Goal: Task Accomplishment & Management: Manage account settings

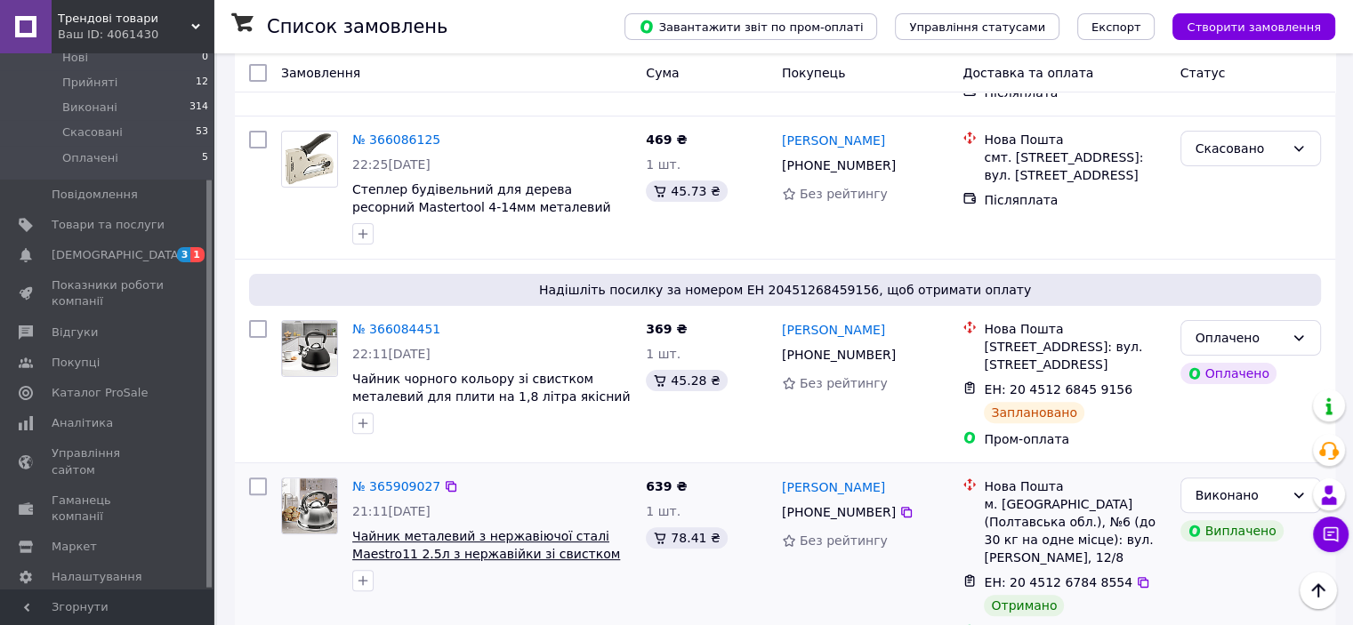
scroll to position [356, 0]
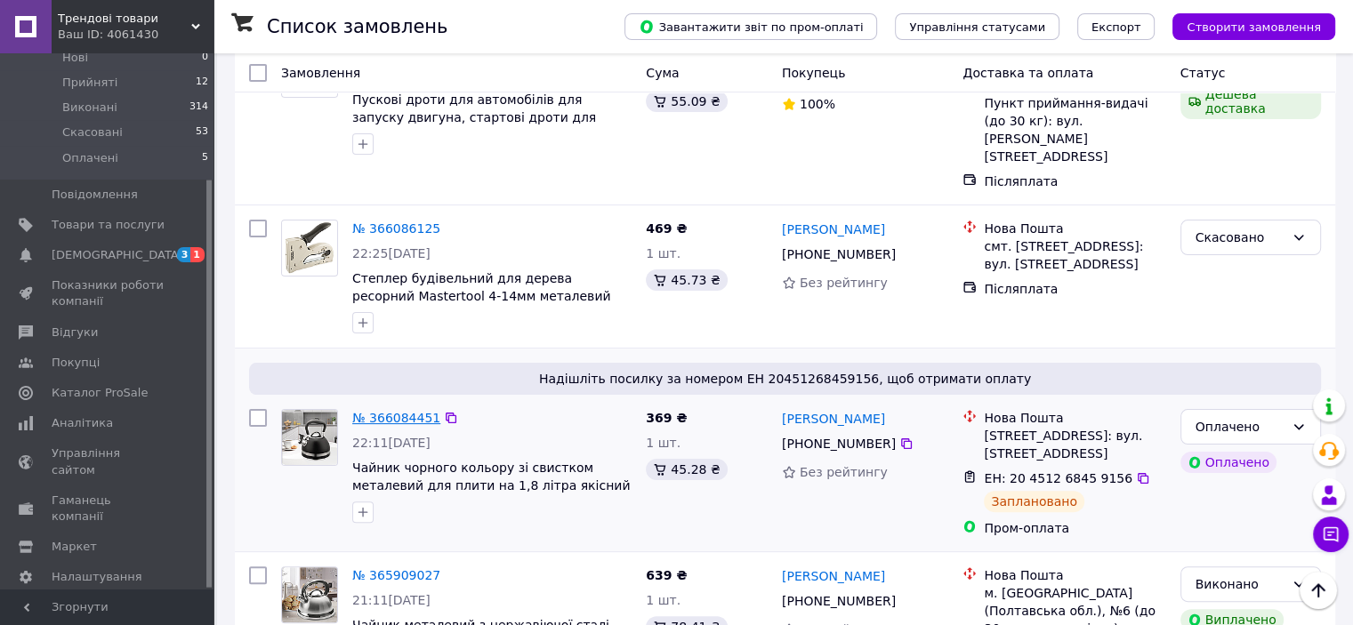
click at [402, 411] on link "№ 366084451" at bounding box center [396, 418] width 88 height 14
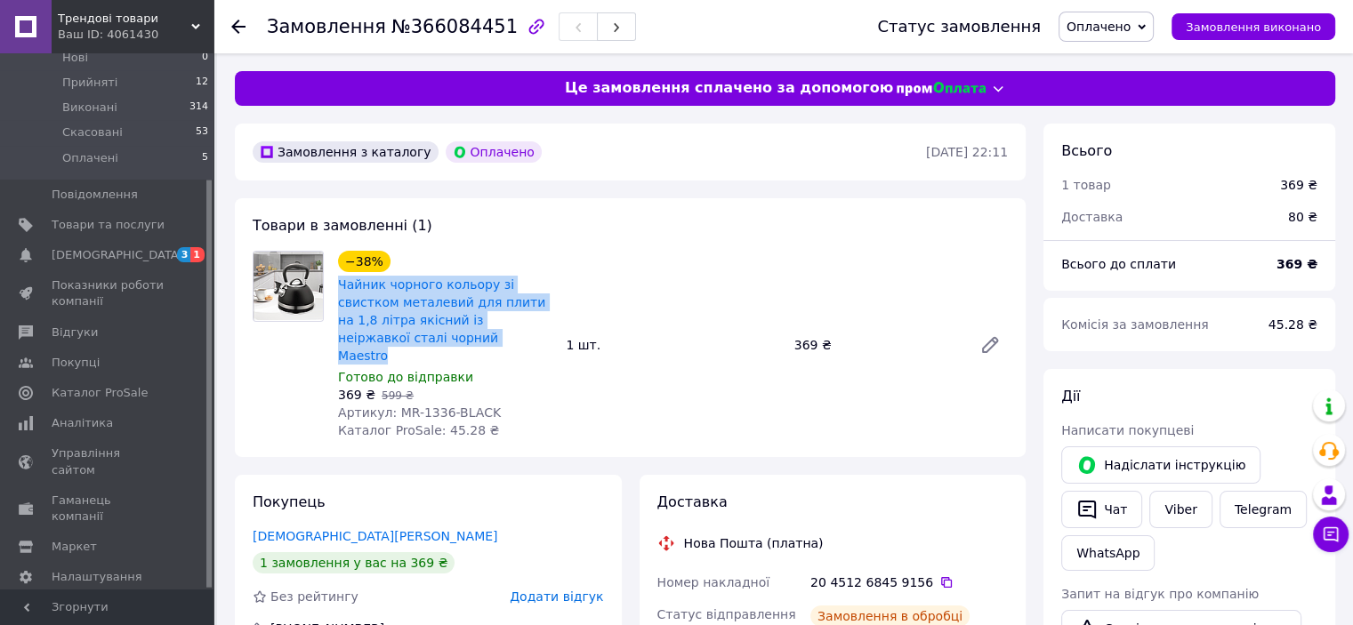
drag, startPoint x: 409, startPoint y: 342, endPoint x: 337, endPoint y: 287, distance: 90.2
click at [337, 287] on div "Чайник чорного кольору зі свистком металевий для плити на 1,8 літра якісний із …" at bounding box center [444, 320] width 217 height 93
copy link "Чайник чорного кольору зі свистком металевий для плити на 1,8 літра якісний із …"
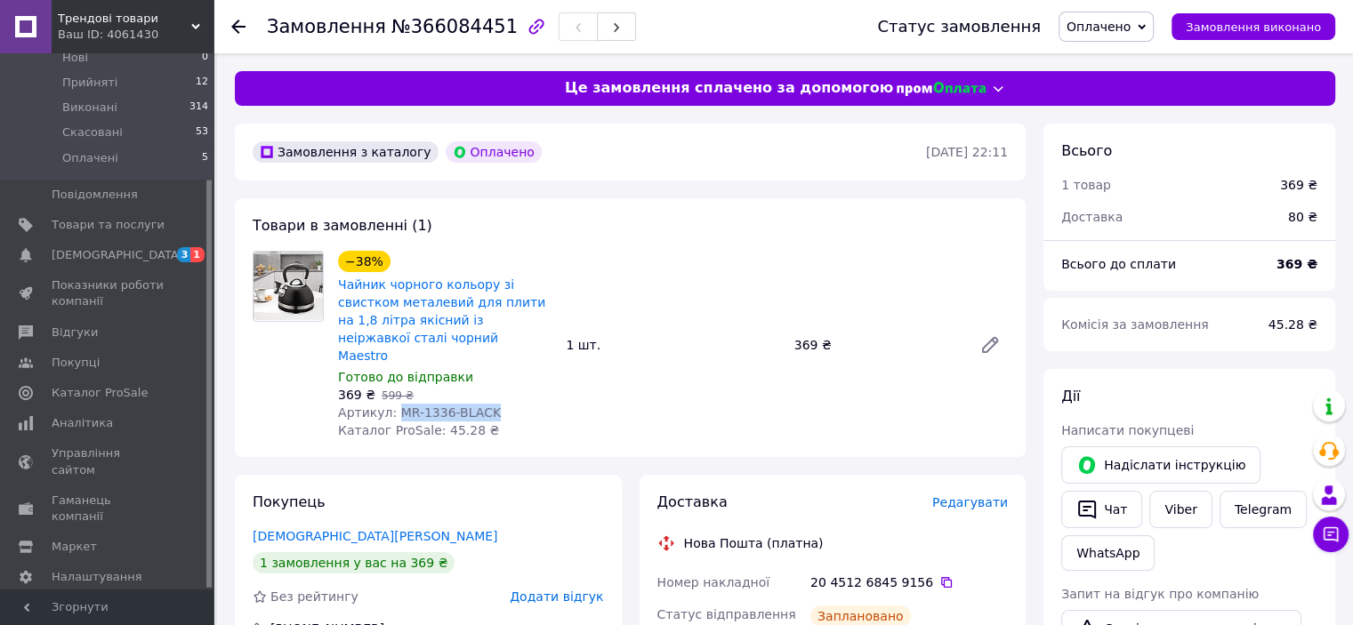
drag, startPoint x: 391, startPoint y: 393, endPoint x: 553, endPoint y: 391, distance: 161.9
click at [553, 391] on div "−38% Чайник чорного кольору зі свистком металевий для плити на 1,8 літра якісни…" at bounding box center [445, 345] width 228 height 196
copy span "MR-1336-BLACK"
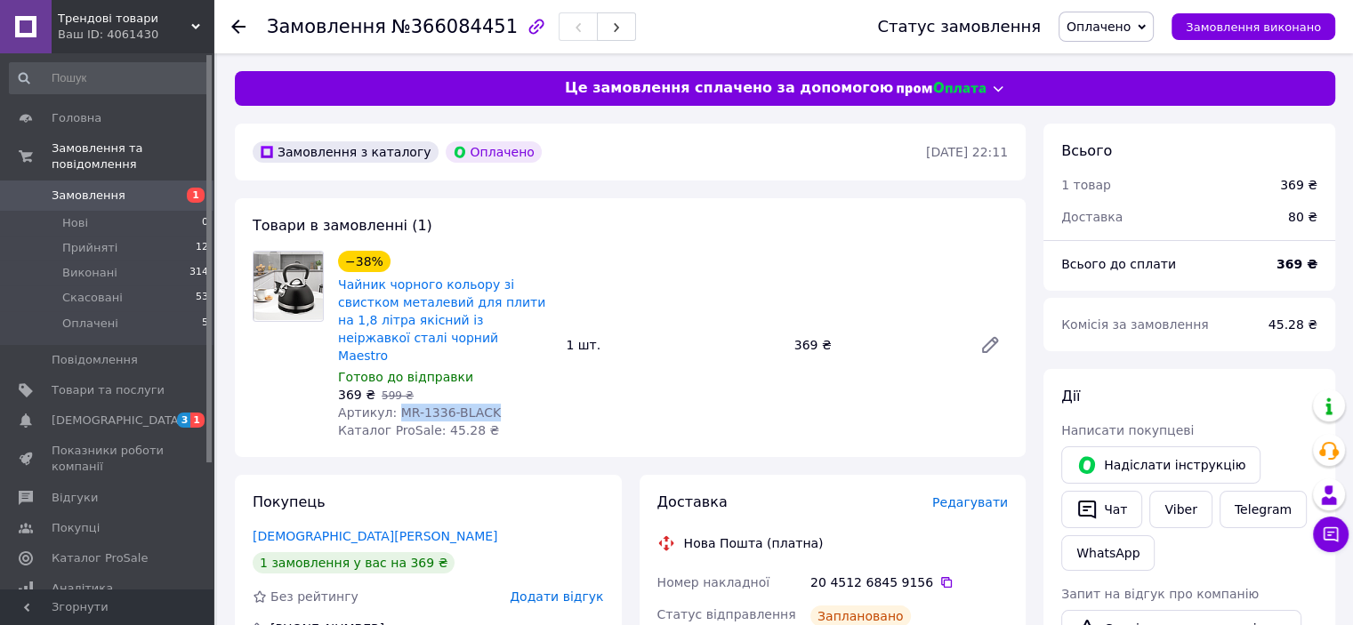
click at [117, 188] on span "Замовлення" at bounding box center [108, 196] width 113 height 16
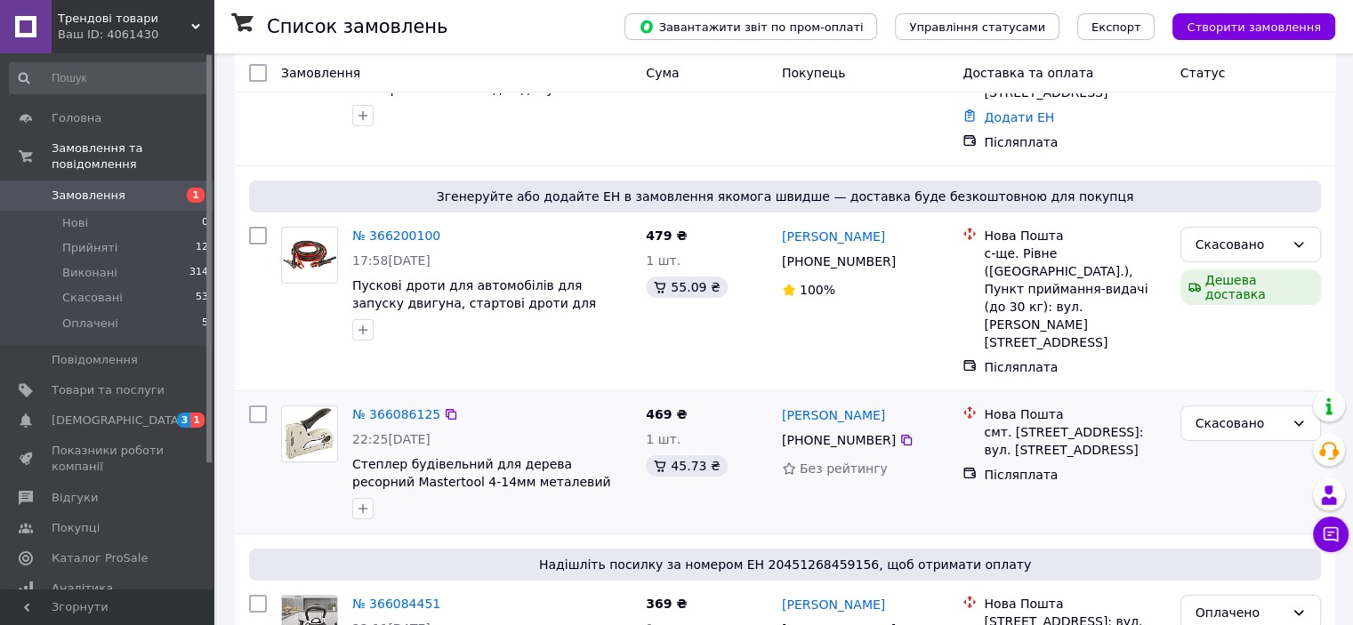
scroll to position [178, 0]
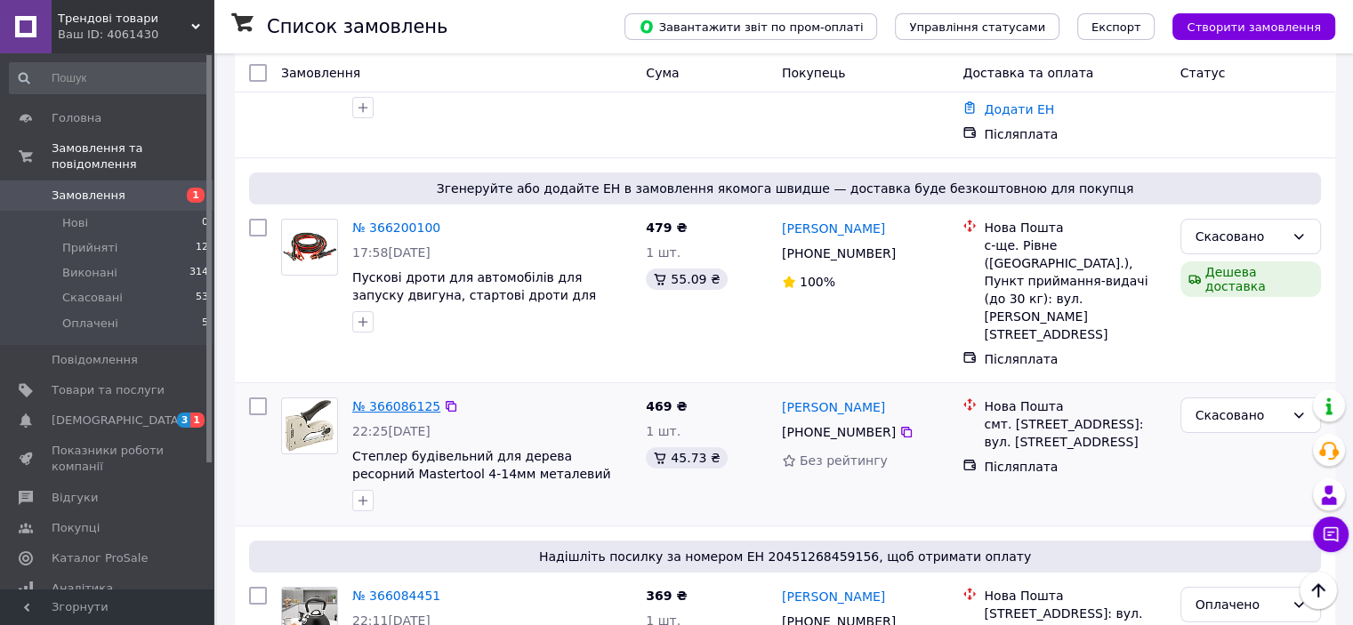
click at [398, 399] on link "№ 366086125" at bounding box center [396, 406] width 88 height 14
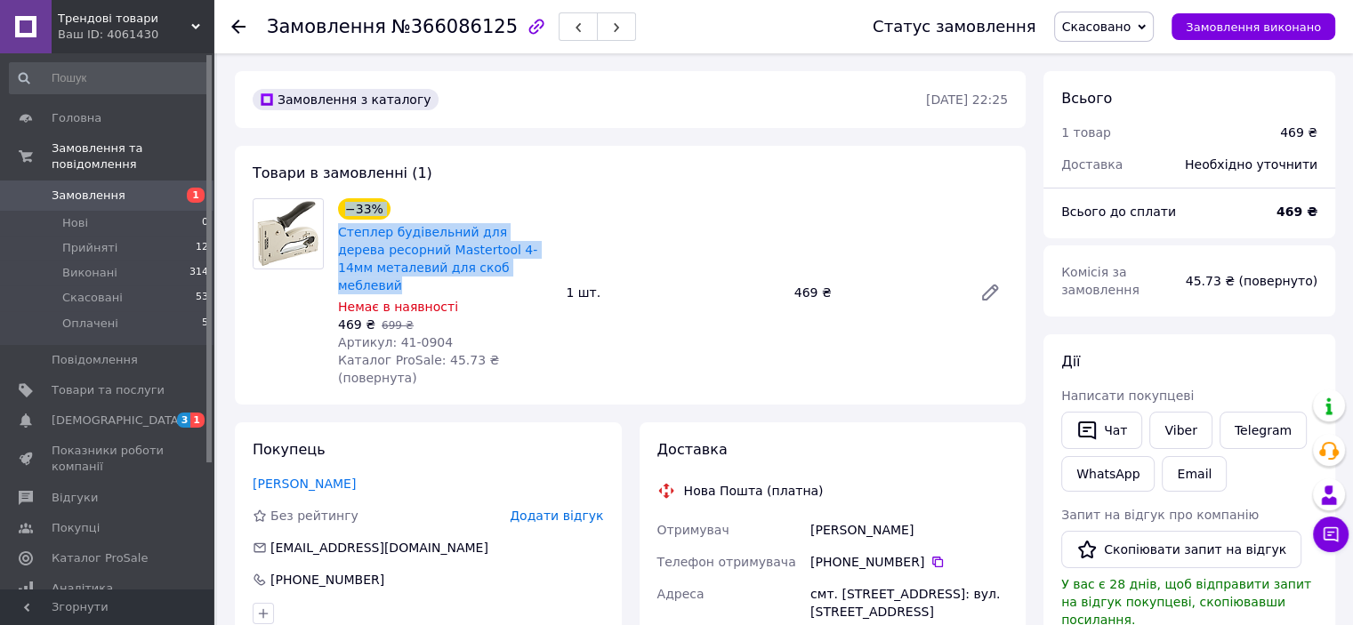
drag, startPoint x: 527, startPoint y: 266, endPoint x: 334, endPoint y: 238, distance: 195.0
click at [331, 238] on div "−33% Степлер будівельний для дерева ресорний Mastertool 4-14мм металевий для ск…" at bounding box center [445, 293] width 228 height 196
copy link "Степлер будівельний для дерева ресорний Mastertool 4-14мм металевий для скоб ме…"
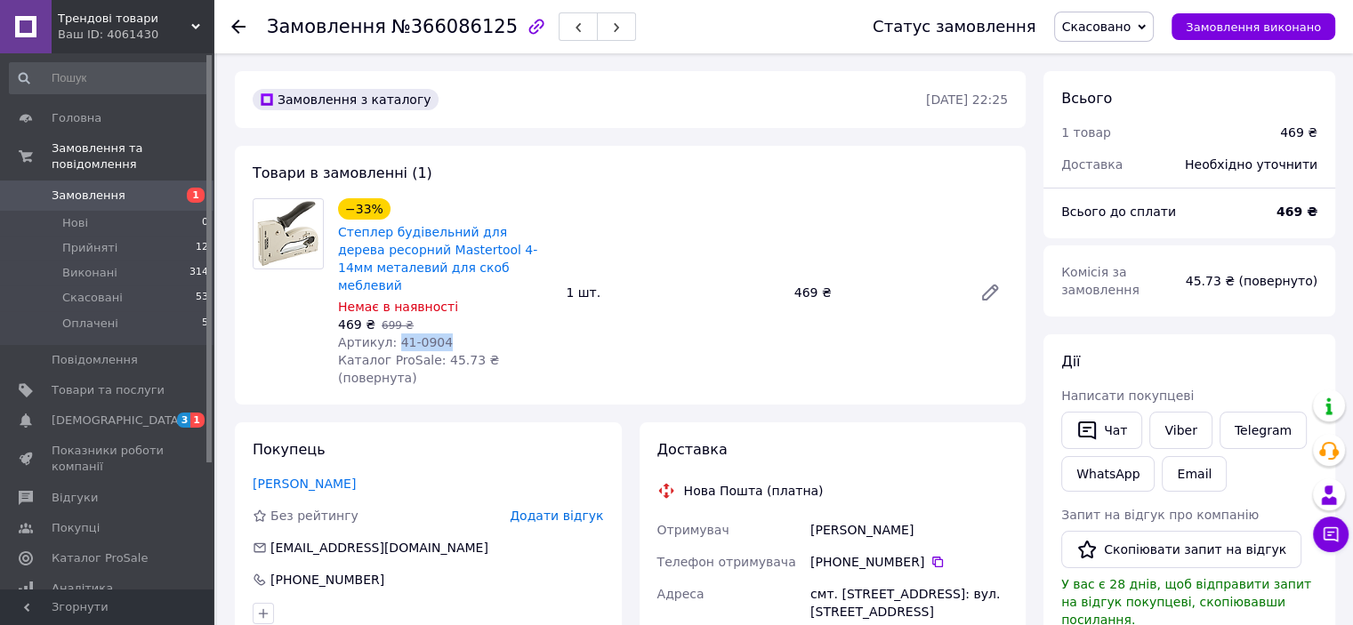
drag, startPoint x: 390, startPoint y: 325, endPoint x: 459, endPoint y: 327, distance: 69.4
click at [459, 334] on div "Артикул: 41-0904" at bounding box center [445, 343] width 214 height 18
copy span "41-0904"
